Goal: Task Accomplishment & Management: Manage account settings

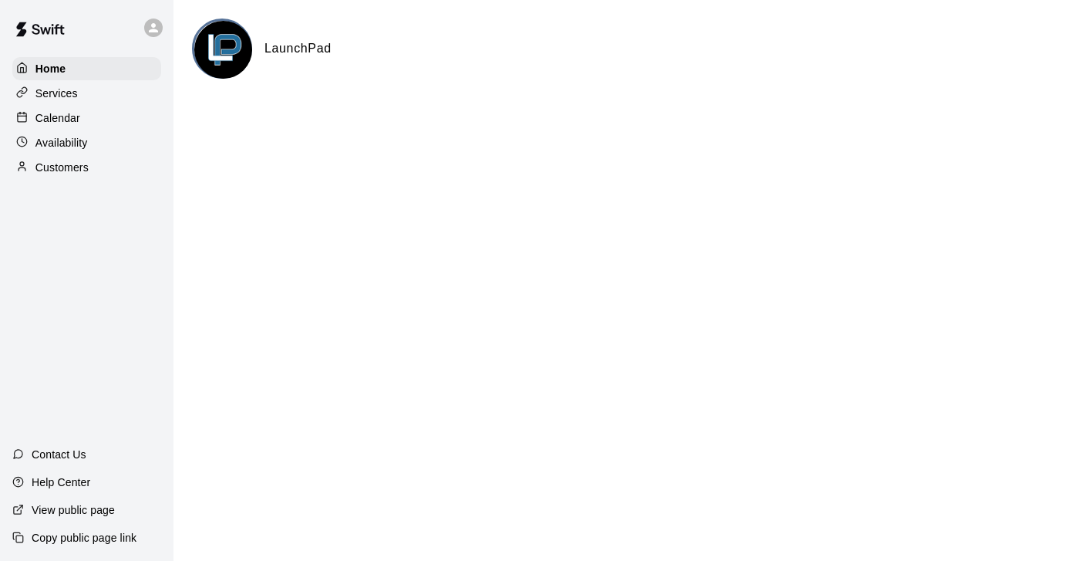
click at [149, 25] on icon at bounding box center [154, 28] width 14 height 14
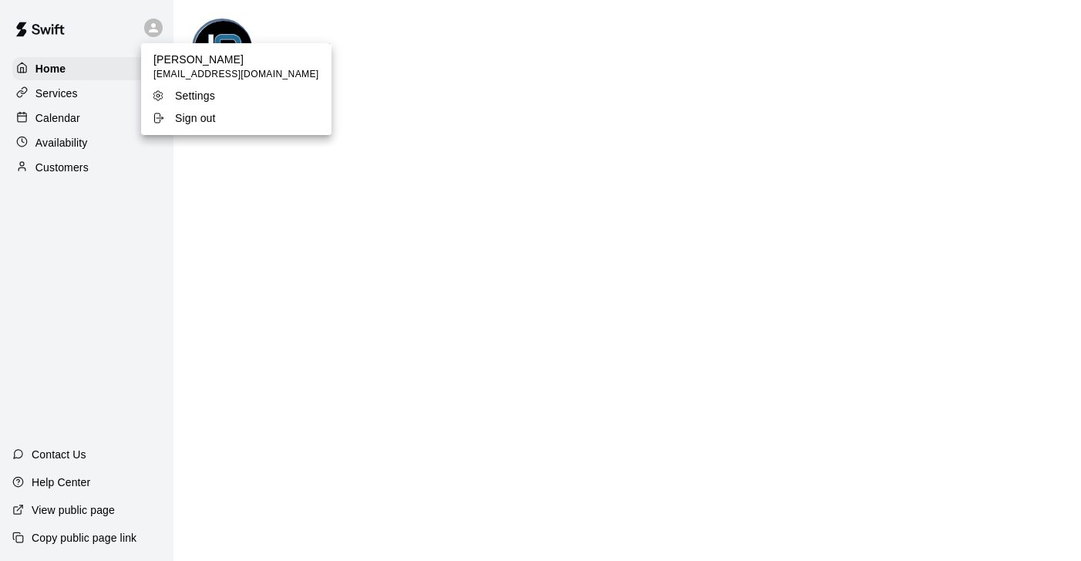
click at [66, 116] on div at bounding box center [540, 280] width 1081 height 561
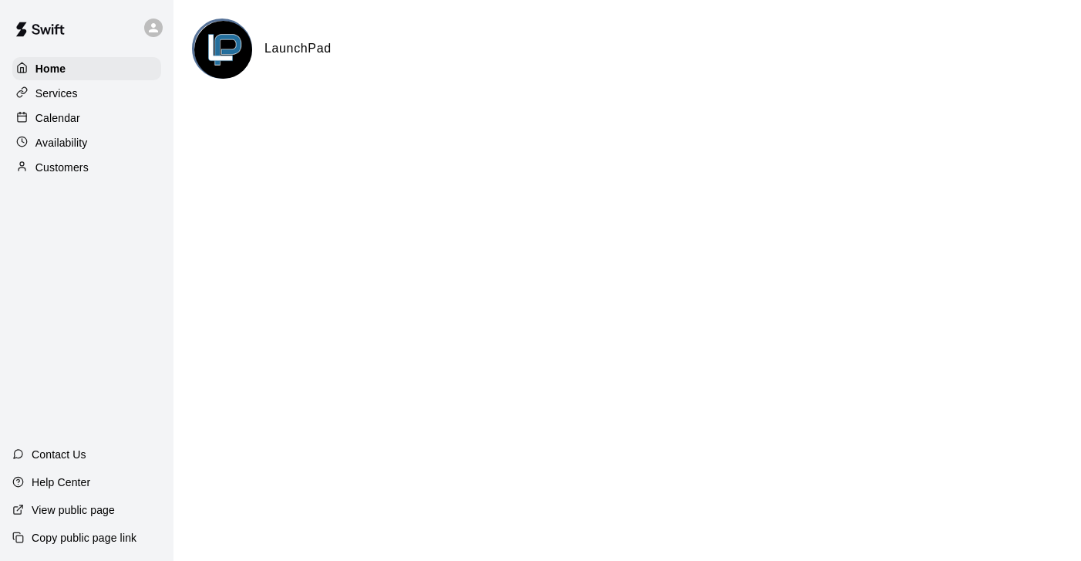
click at [56, 122] on p "Calendar" at bounding box center [57, 117] width 45 height 15
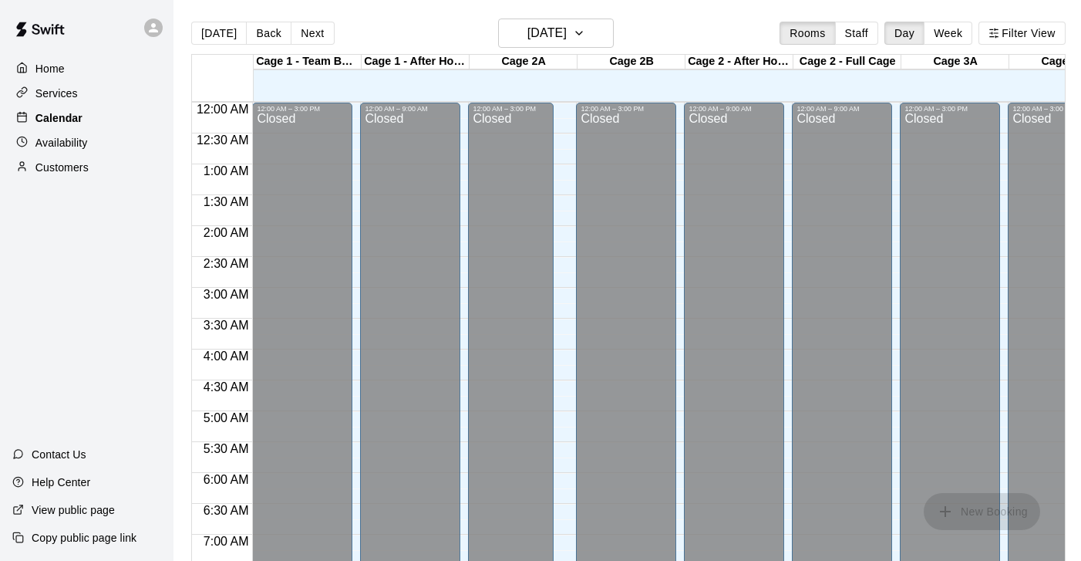
scroll to position [905, 0]
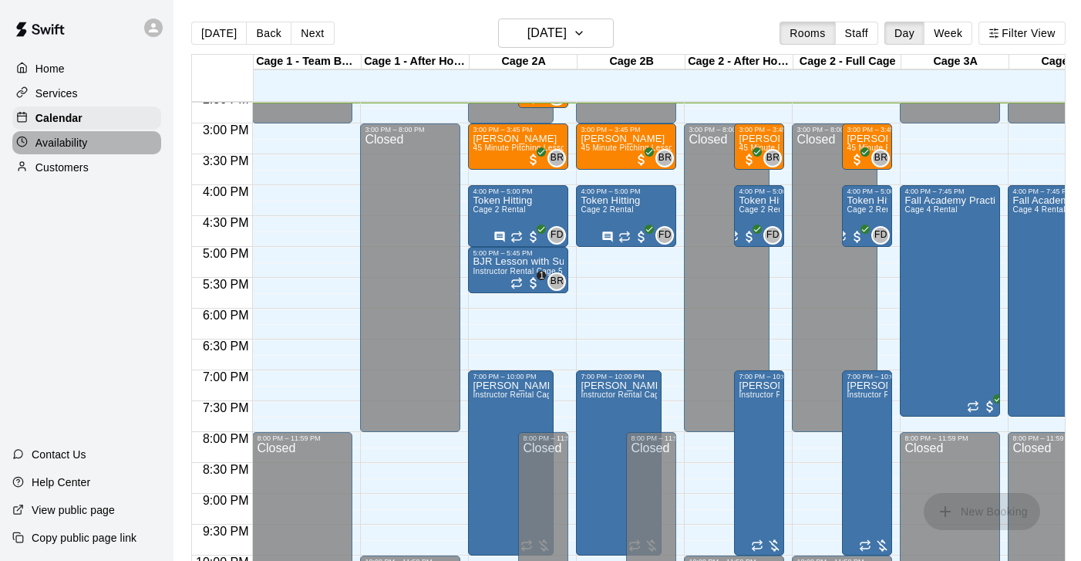
click at [56, 138] on p "Availability" at bounding box center [61, 142] width 52 height 15
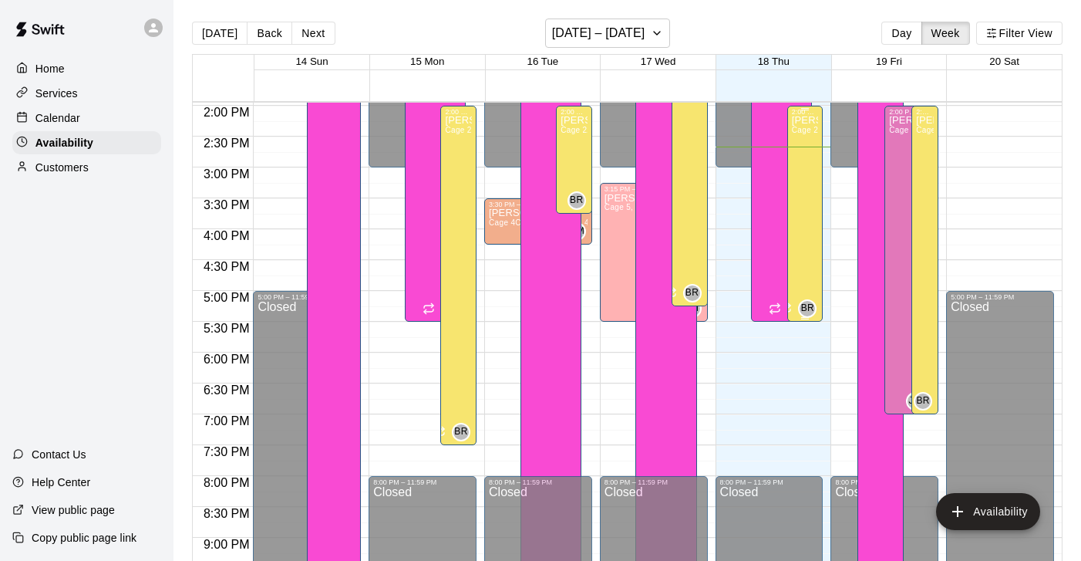
scroll to position [859, 0]
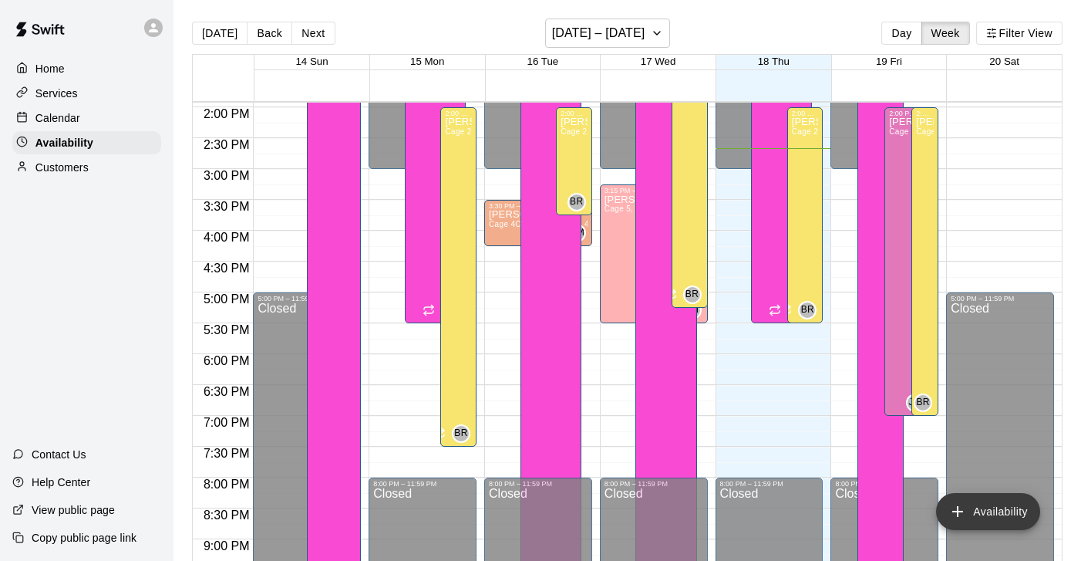
click at [994, 500] on button "Availability" at bounding box center [988, 511] width 104 height 37
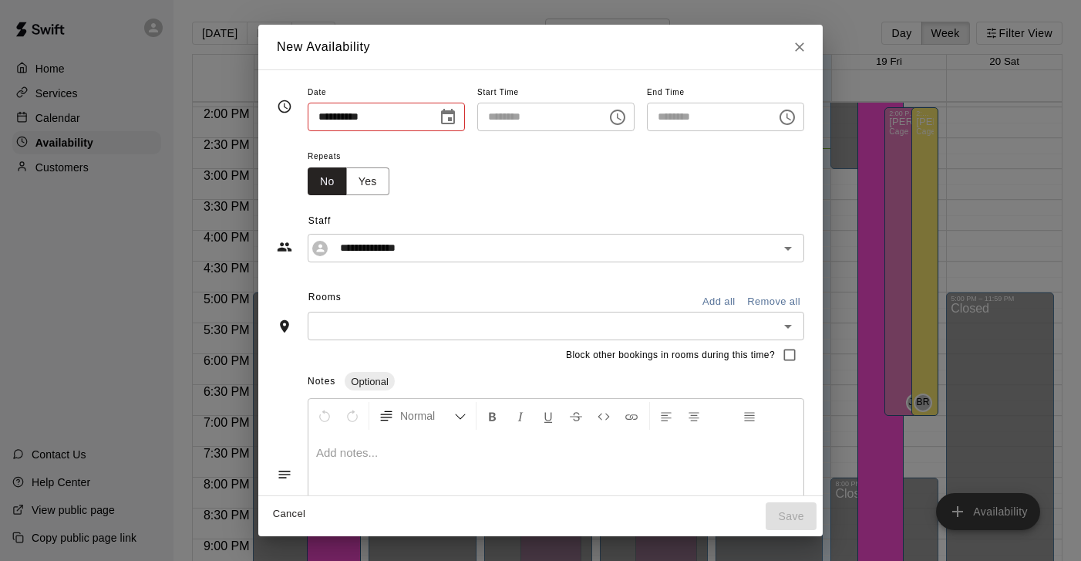
type input "**********"
type input "********"
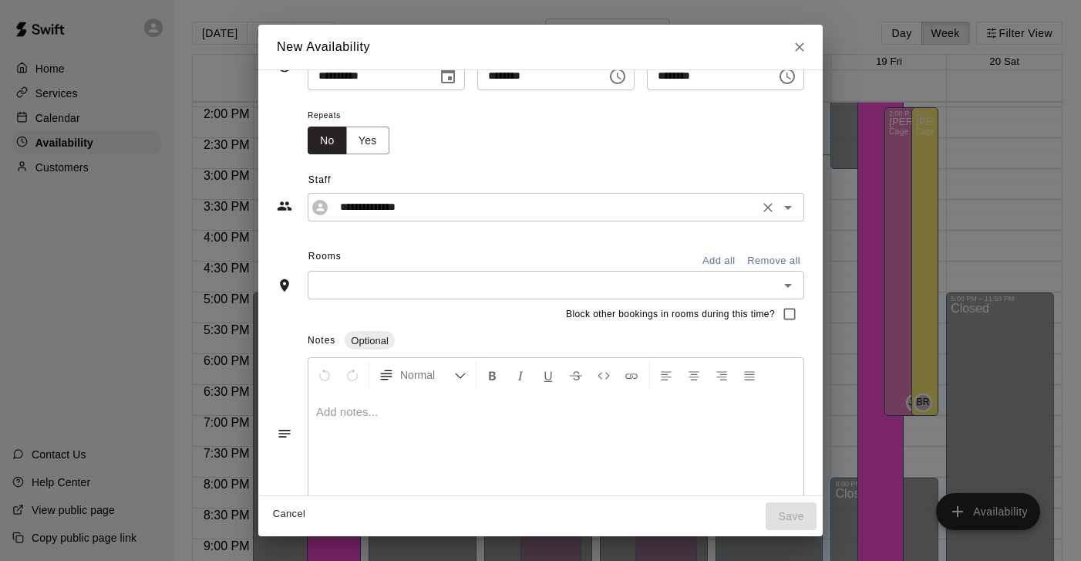
scroll to position [59, 0]
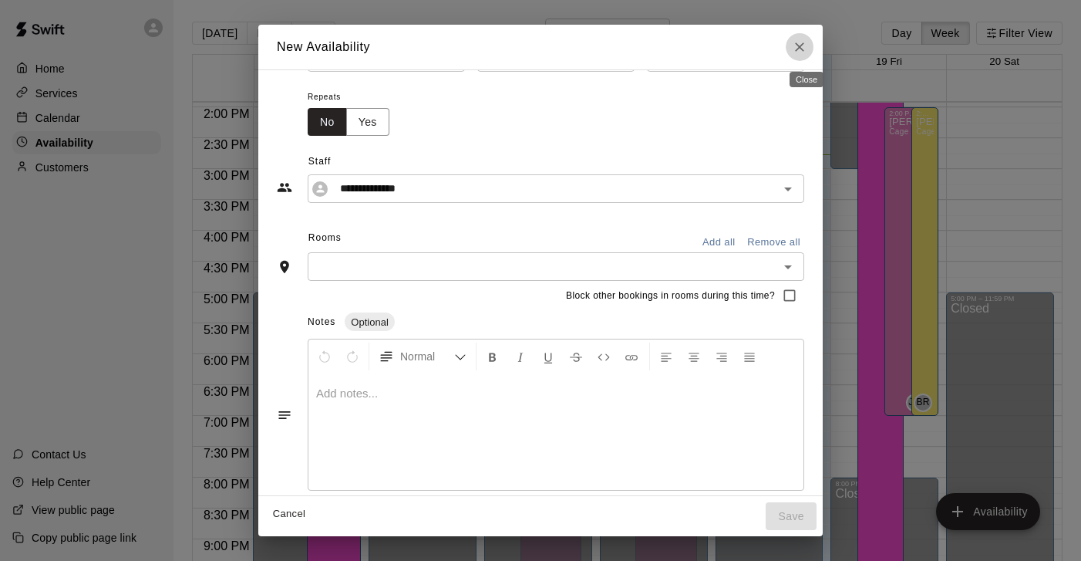
click at [807, 43] on icon "Close" at bounding box center [799, 46] width 15 height 15
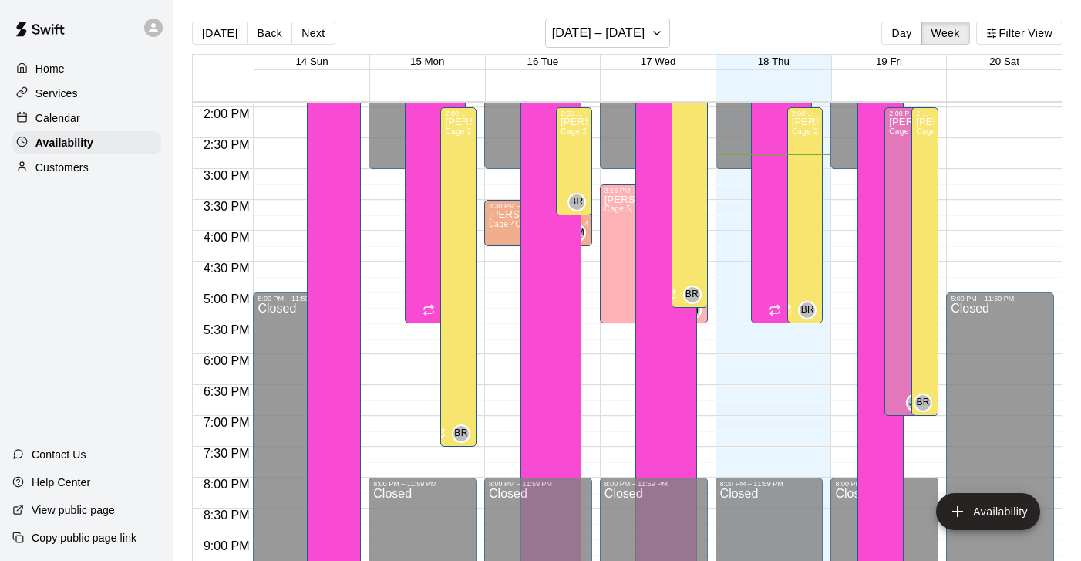
scroll to position [864, 0]
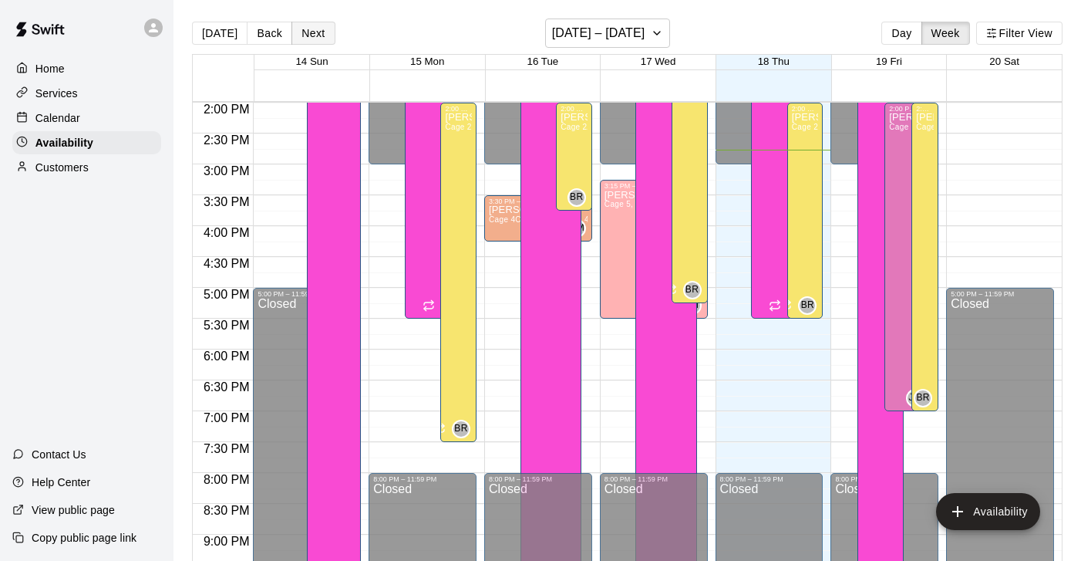
click at [316, 33] on button "Next" at bounding box center [313, 33] width 43 height 23
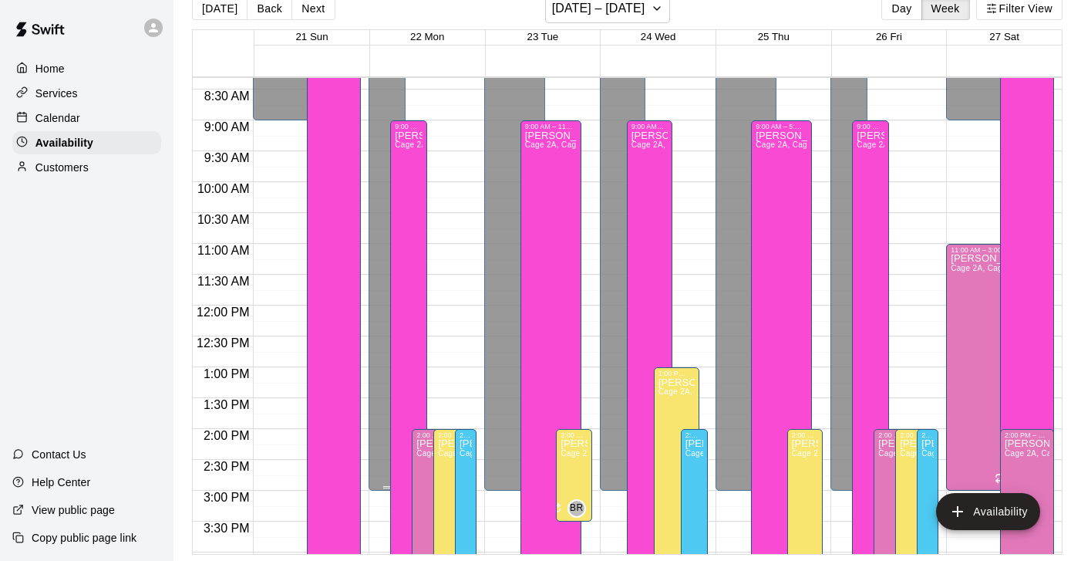
scroll to position [0, 0]
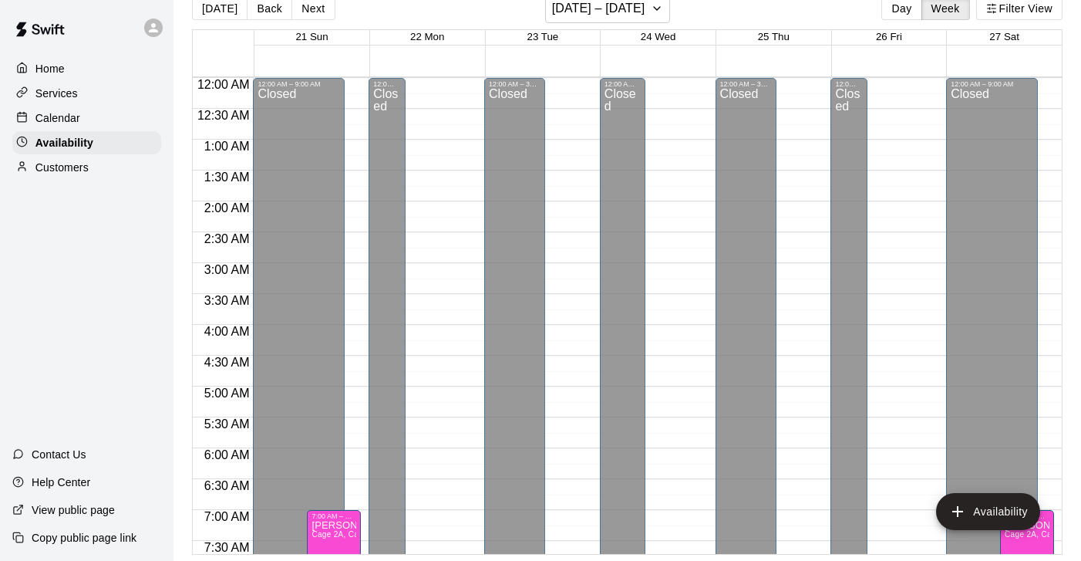
click at [78, 90] on div "Services" at bounding box center [86, 93] width 149 height 23
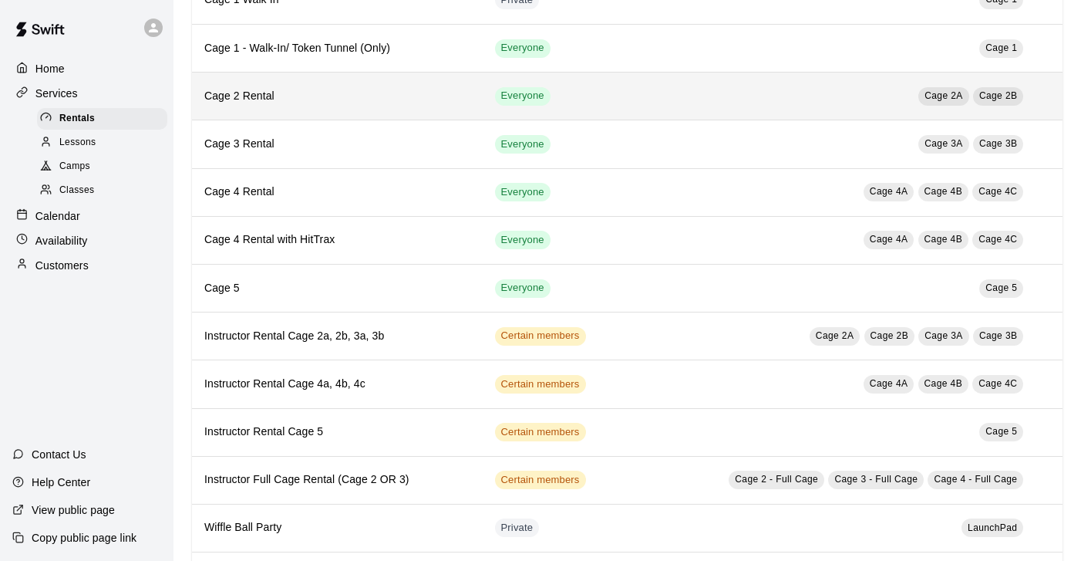
scroll to position [315, 0]
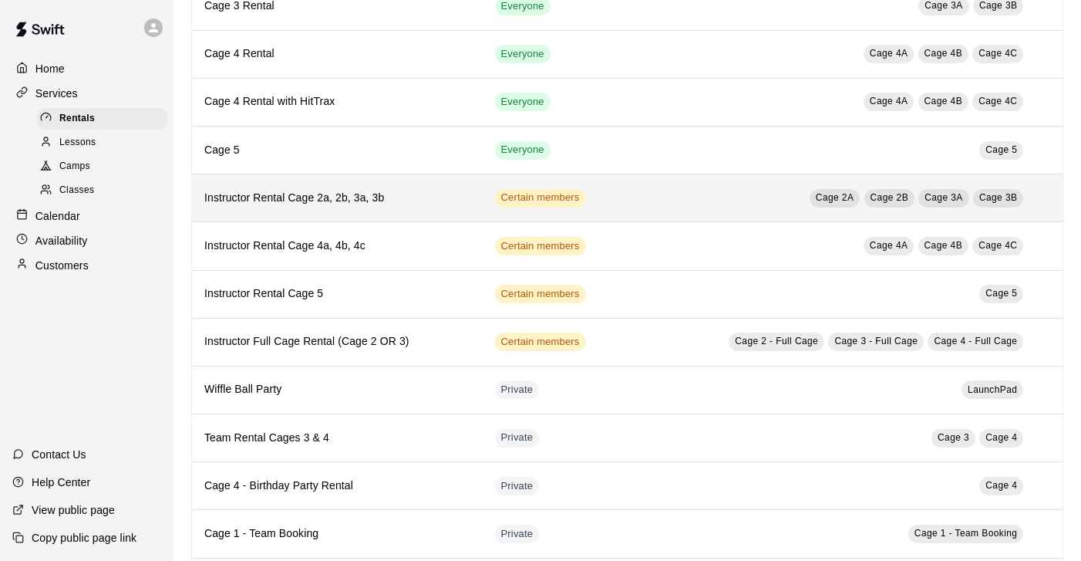
click at [413, 194] on h6 "Instructor Rental Cage 2a, 2b, 3a, 3b" at bounding box center [337, 198] width 266 height 17
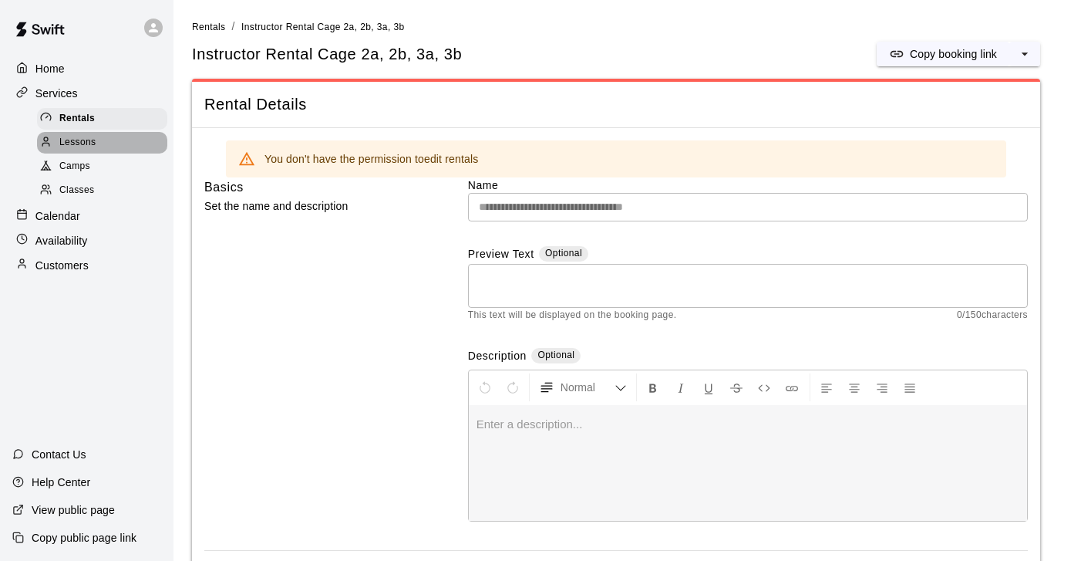
click at [79, 141] on span "Lessons" at bounding box center [77, 142] width 37 height 15
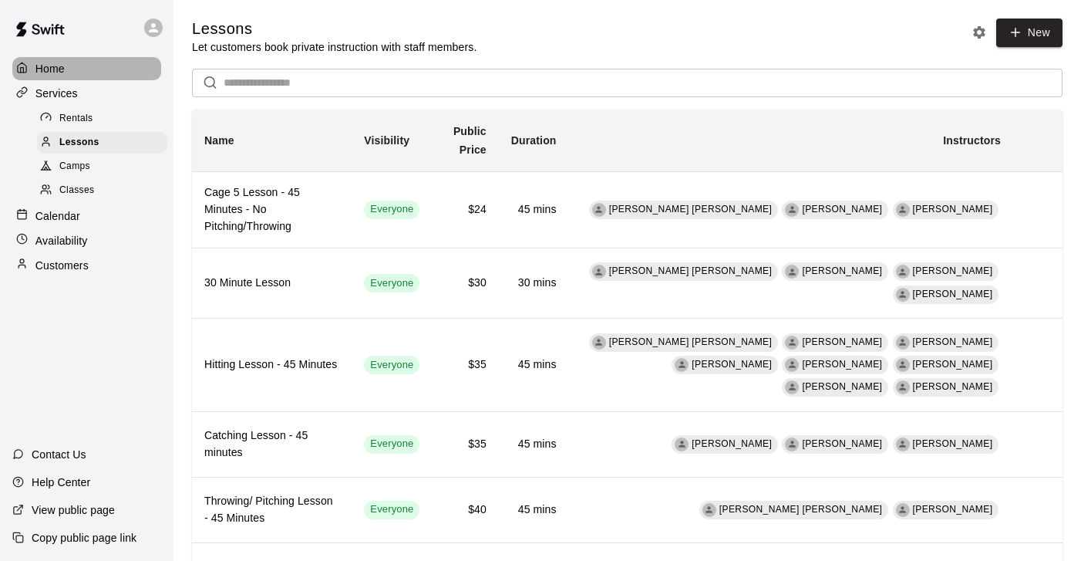
click at [51, 67] on p "Home" at bounding box center [49, 68] width 29 height 15
